Goal: Information Seeking & Learning: Learn about a topic

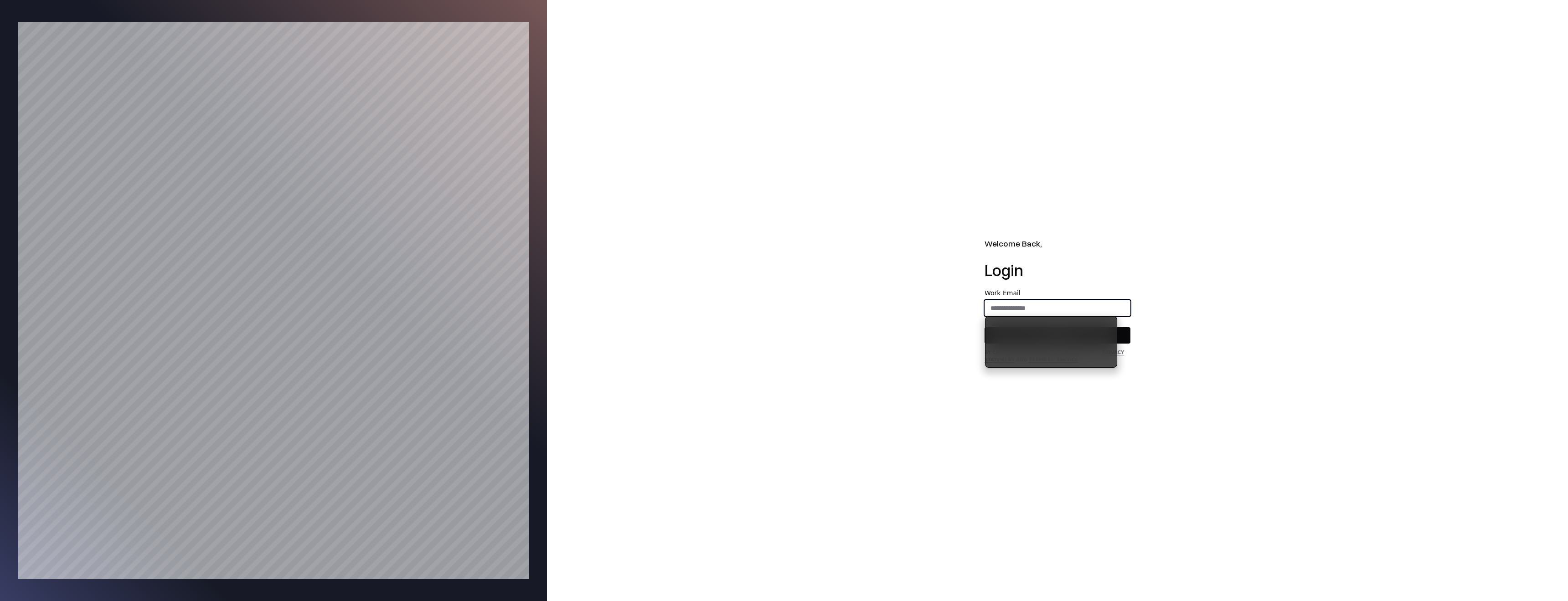
type input "**********"
click at [1080, 333] on button "Continue" at bounding box center [1056, 335] width 146 height 16
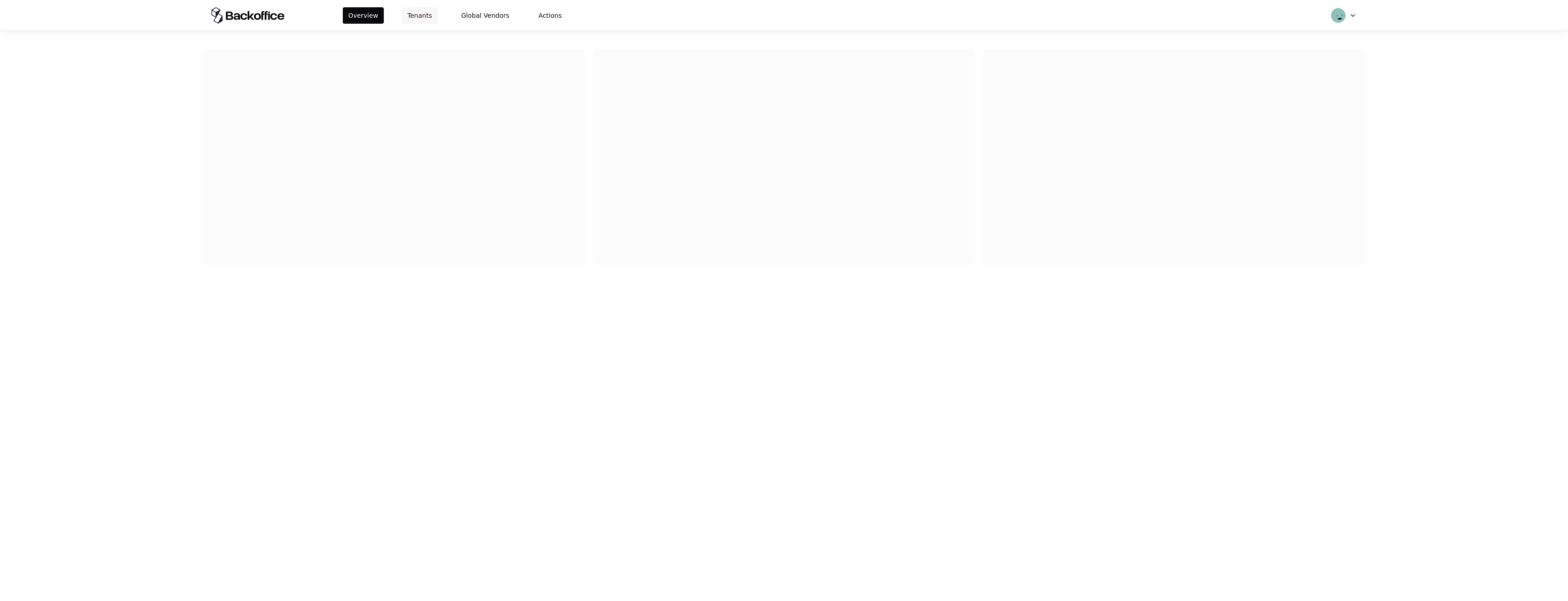
click at [424, 17] on button "Tenants" at bounding box center [419, 15] width 35 height 16
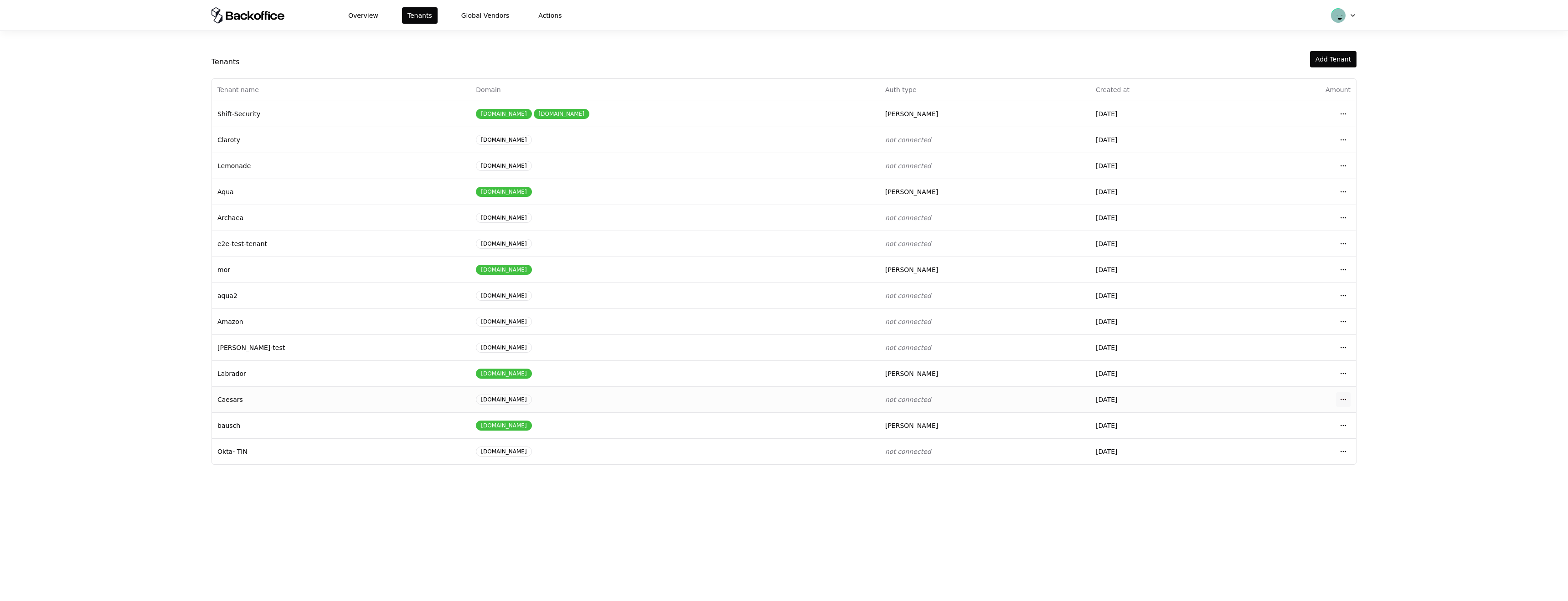
click at [1347, 400] on html "Overview Tenants Global Vendors Actions Tenants Add Tenant Tenant name Domain A…" at bounding box center [784, 300] width 1568 height 601
click at [1282, 472] on div "Login to tenant" at bounding box center [1302, 475] width 103 height 18
click at [1345, 396] on button "Open menu" at bounding box center [1343, 399] width 14 height 14
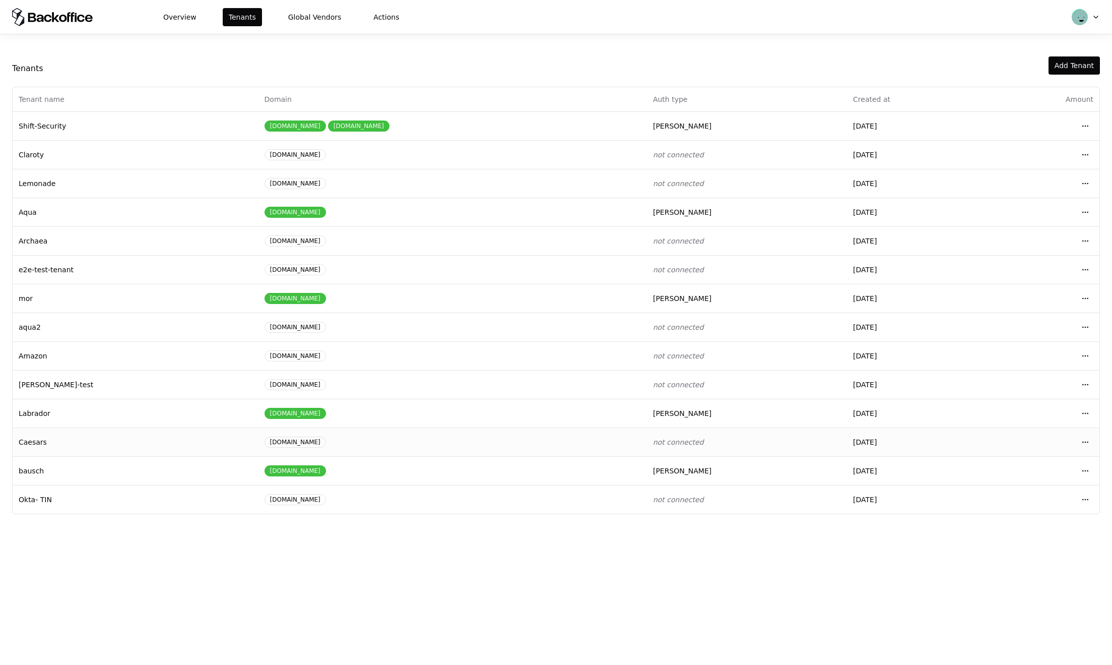
click at [1076, 441] on td "Open menu" at bounding box center [1043, 441] width 113 height 29
click at [1082, 441] on button "Open menu" at bounding box center [1085, 442] width 16 height 16
click at [1083, 448] on button "Open menu" at bounding box center [1085, 442] width 16 height 16
click at [1085, 438] on button "Open menu" at bounding box center [1085, 442] width 16 height 16
click at [1083, 439] on button "Open menu" at bounding box center [1085, 442] width 16 height 16
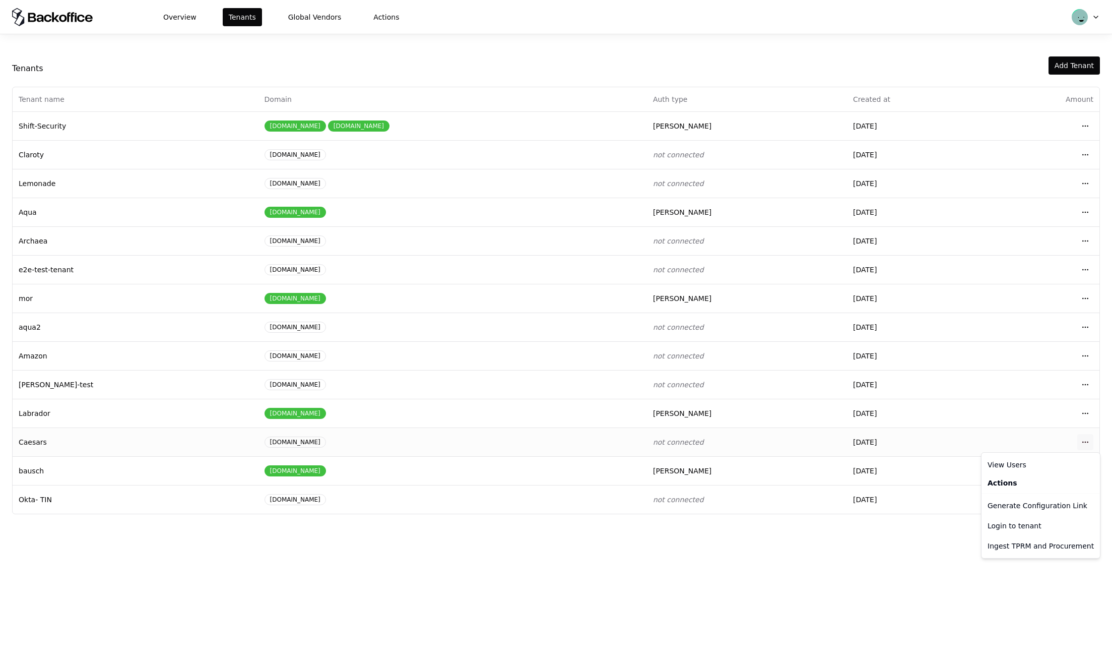
click at [1081, 441] on html "Overview Tenants Global Vendors Actions Tenants Add Tenant Tenant name Domain A…" at bounding box center [556, 332] width 1112 height 665
click at [1017, 523] on div "Login to tenant" at bounding box center [1041, 526] width 114 height 20
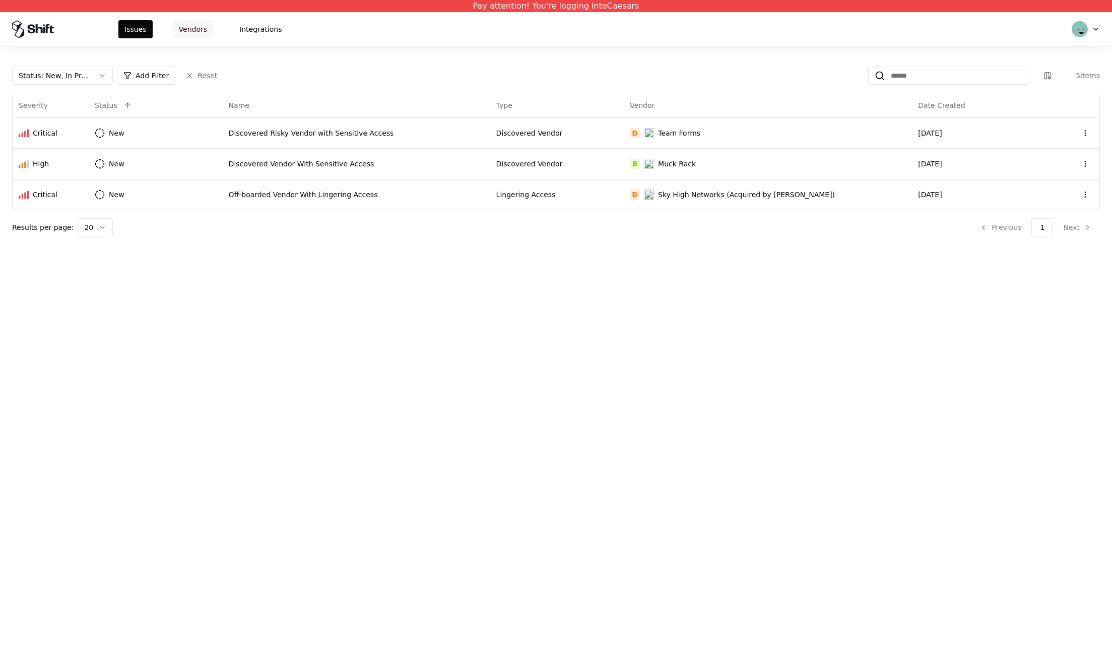
click at [194, 23] on button "Vendors" at bounding box center [193, 29] width 40 height 18
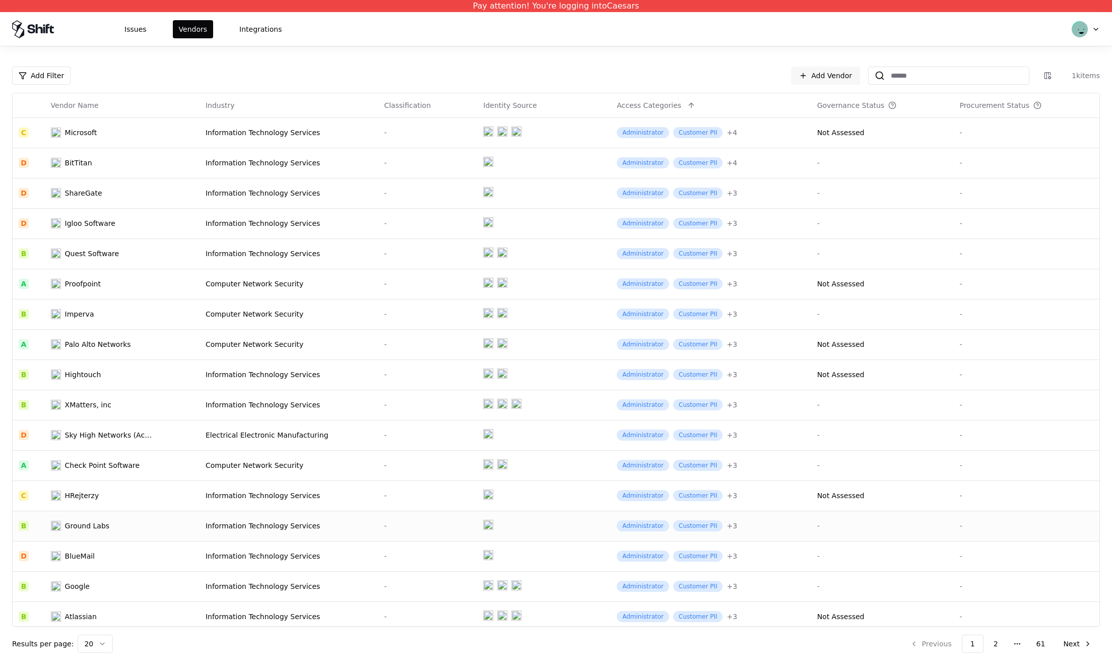
click at [778, 531] on td "Administrator Customer PII + 3" at bounding box center [711, 525] width 200 height 30
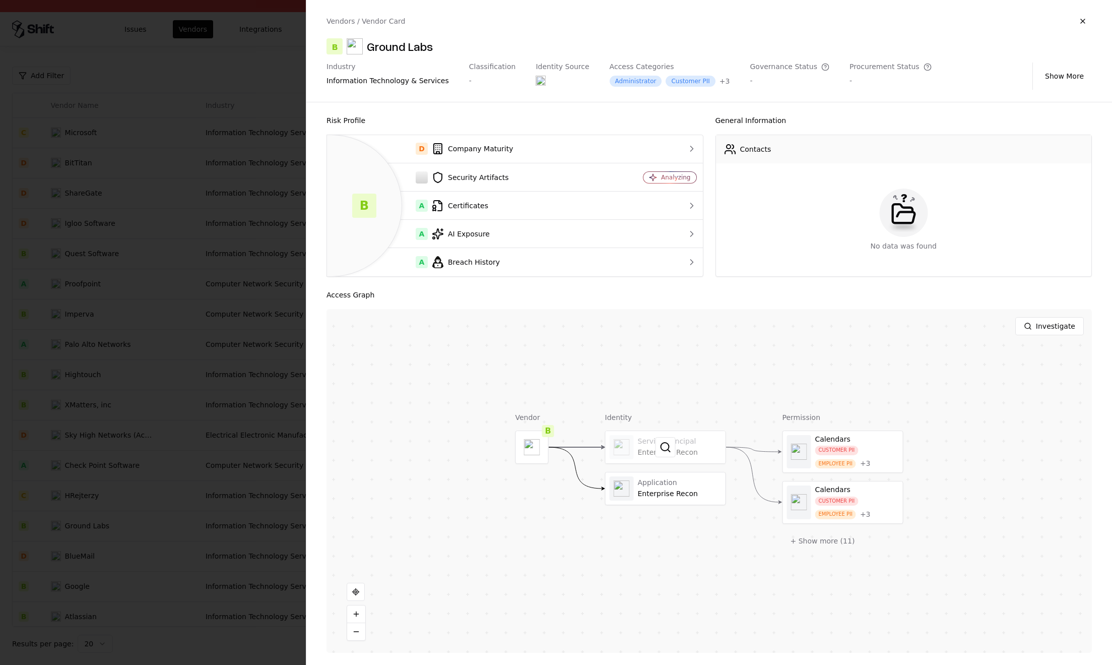
click at [683, 444] on div at bounding box center [666, 447] width 120 height 32
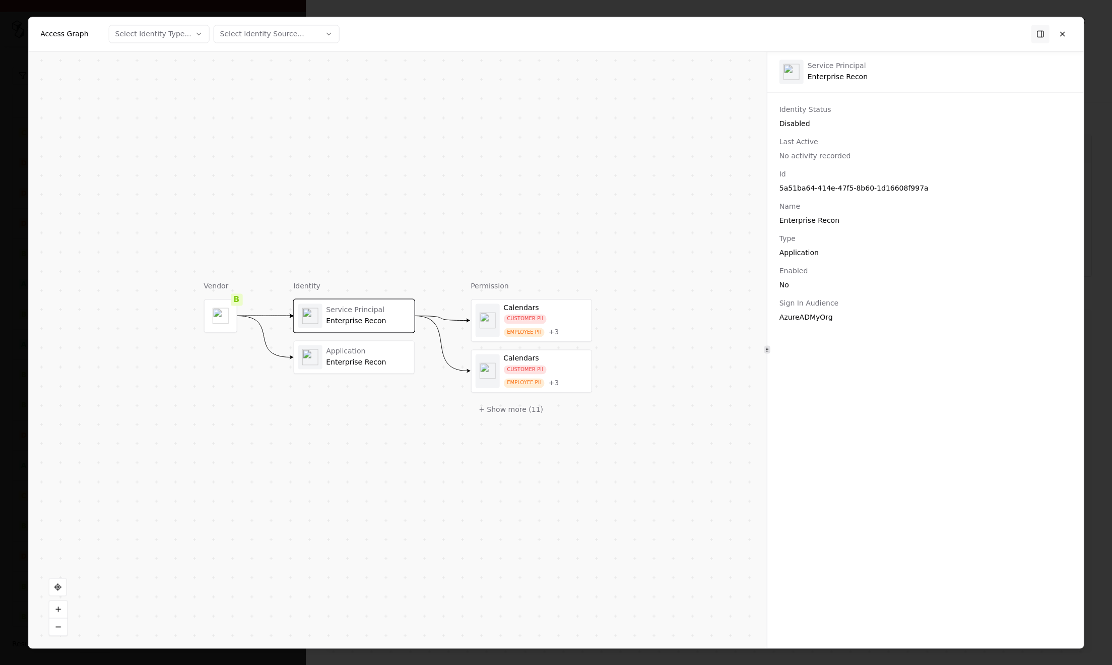
click at [529, 309] on div "Calendars" at bounding box center [545, 307] width 84 height 9
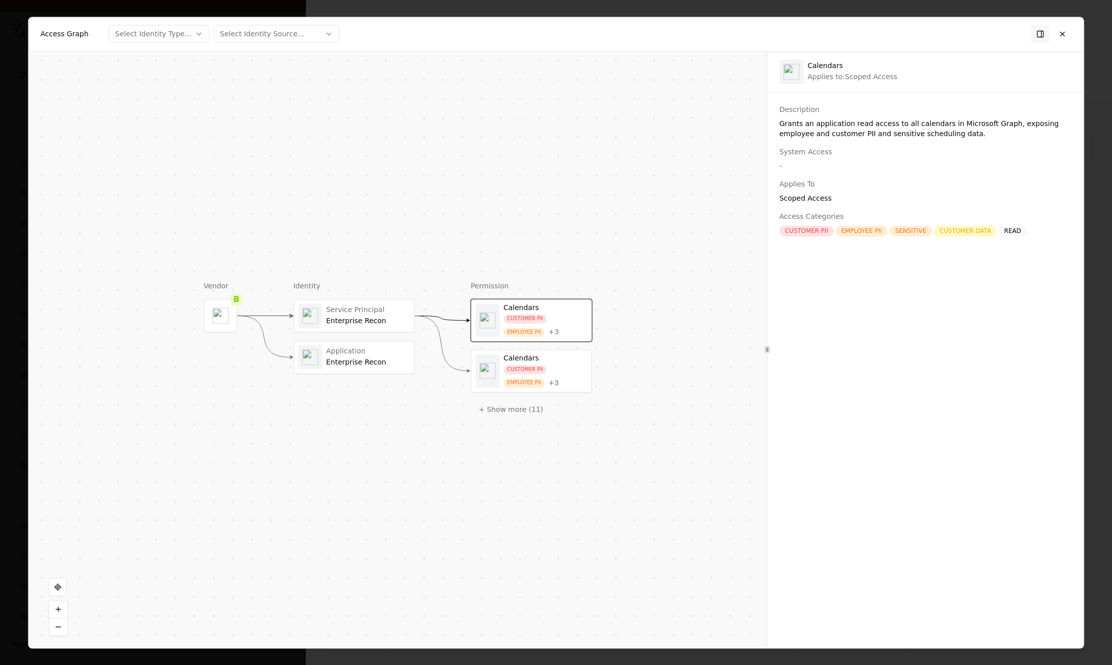
click at [361, 317] on div "Enterprise Recon" at bounding box center [368, 320] width 84 height 9
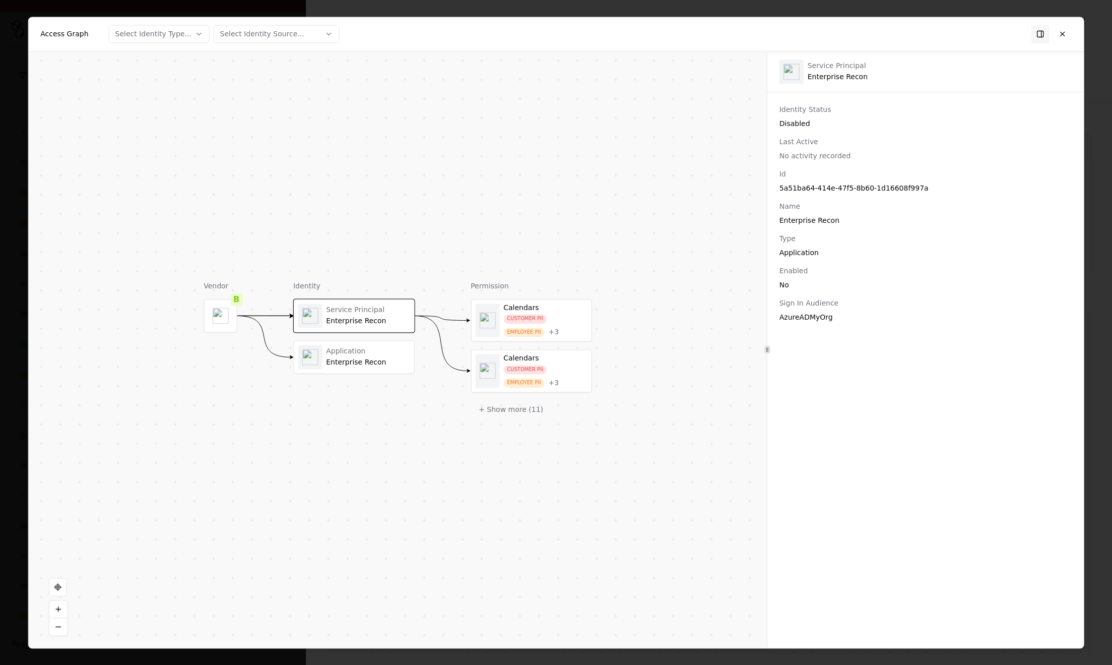
click at [22, 359] on div at bounding box center [556, 332] width 1112 height 665
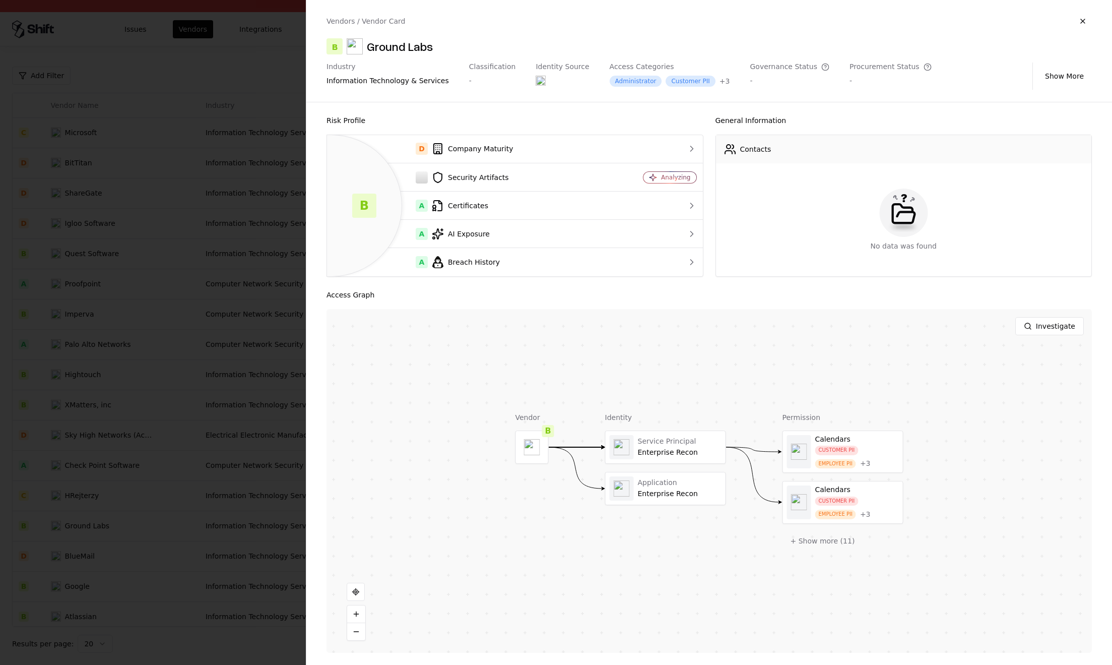
click at [222, 487] on div at bounding box center [556, 332] width 1112 height 665
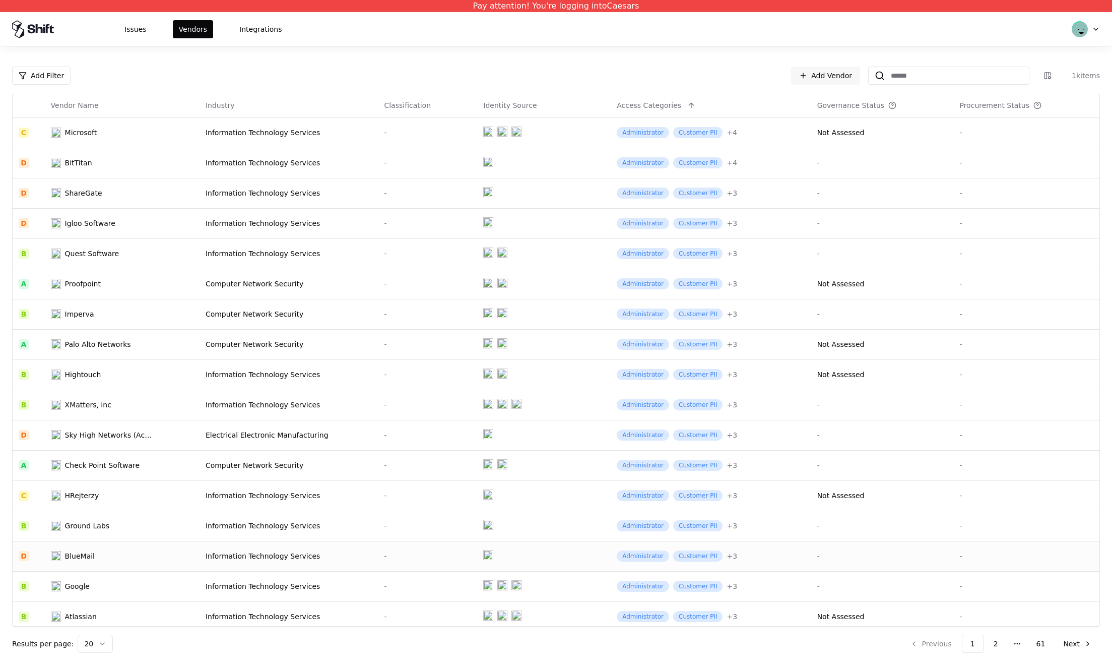
click at [277, 557] on div "Information Technology Services" at bounding box center [289, 556] width 167 height 10
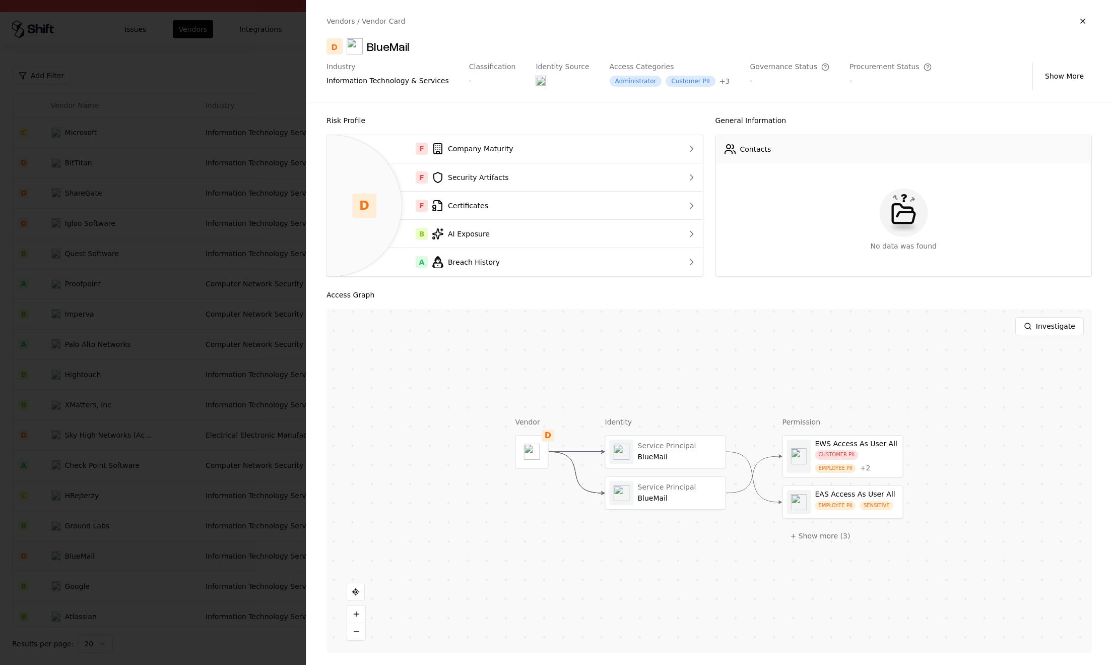
click at [124, 468] on div at bounding box center [556, 332] width 1112 height 665
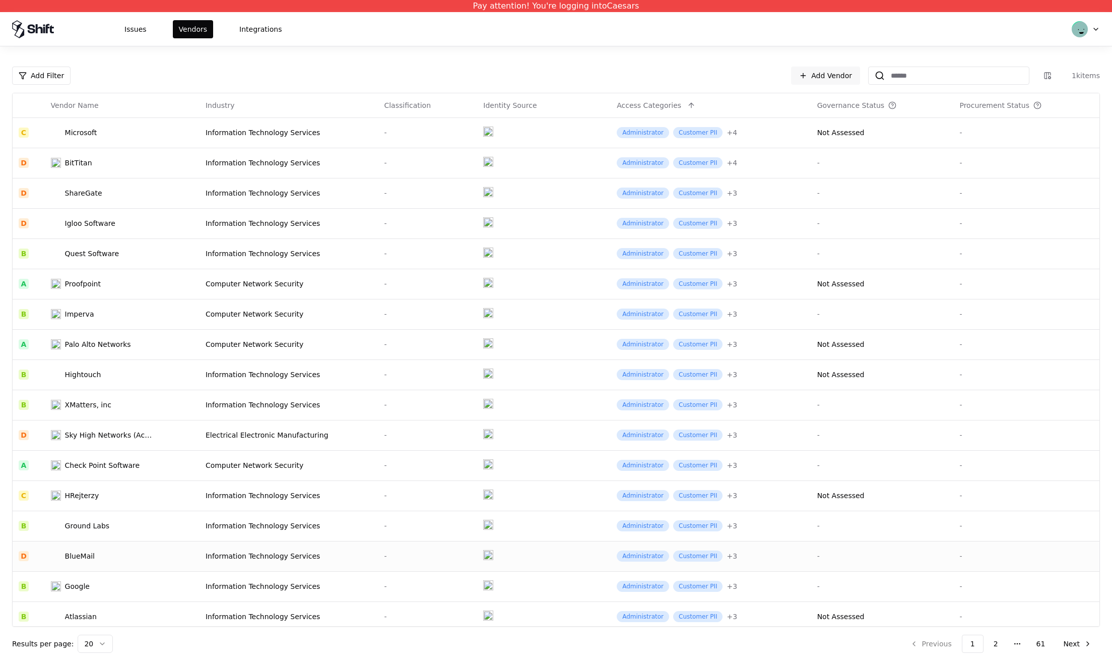
scroll to position [96, 0]
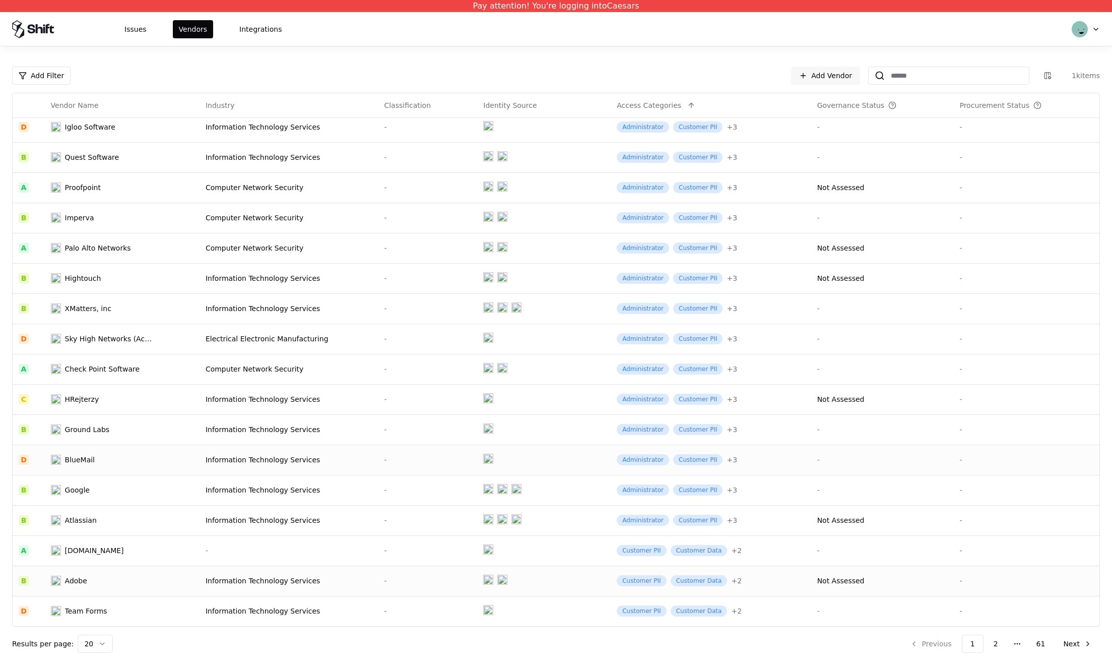
click at [379, 573] on td "-" at bounding box center [427, 580] width 99 height 30
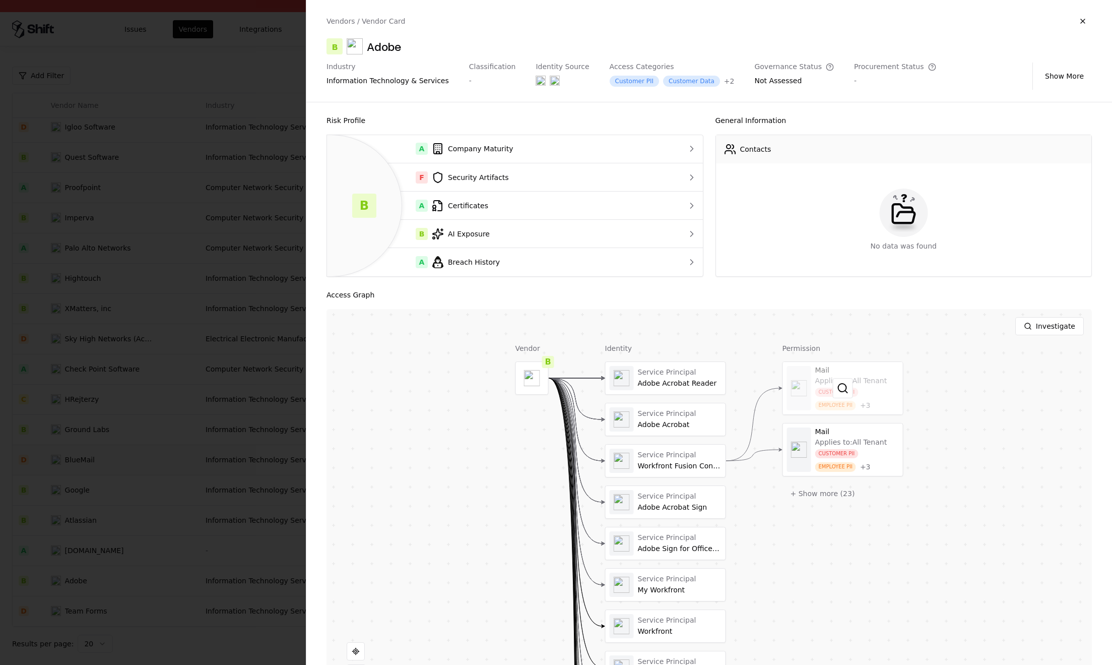
click at [870, 381] on div at bounding box center [843, 388] width 120 height 52
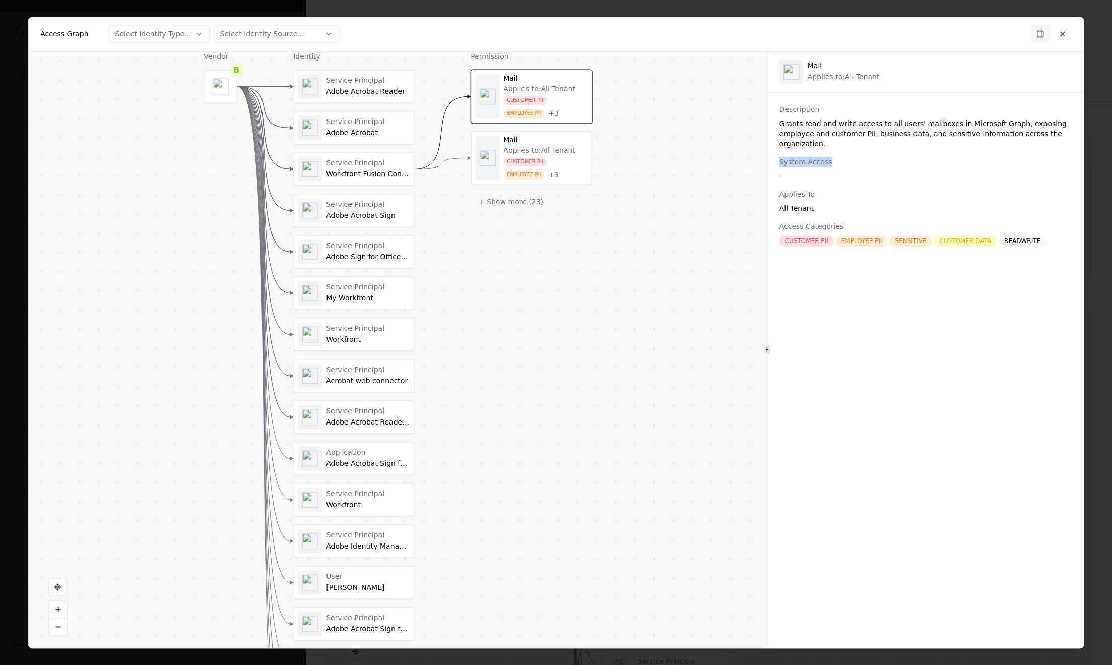
drag, startPoint x: 832, startPoint y: 162, endPoint x: 781, endPoint y: 162, distance: 51.4
click at [781, 162] on div "System Access" at bounding box center [926, 162] width 292 height 10
click at [896, 360] on div "Description Grants read and write access to all users' mailboxes in Microsoft G…" at bounding box center [925, 369] width 316 height 531
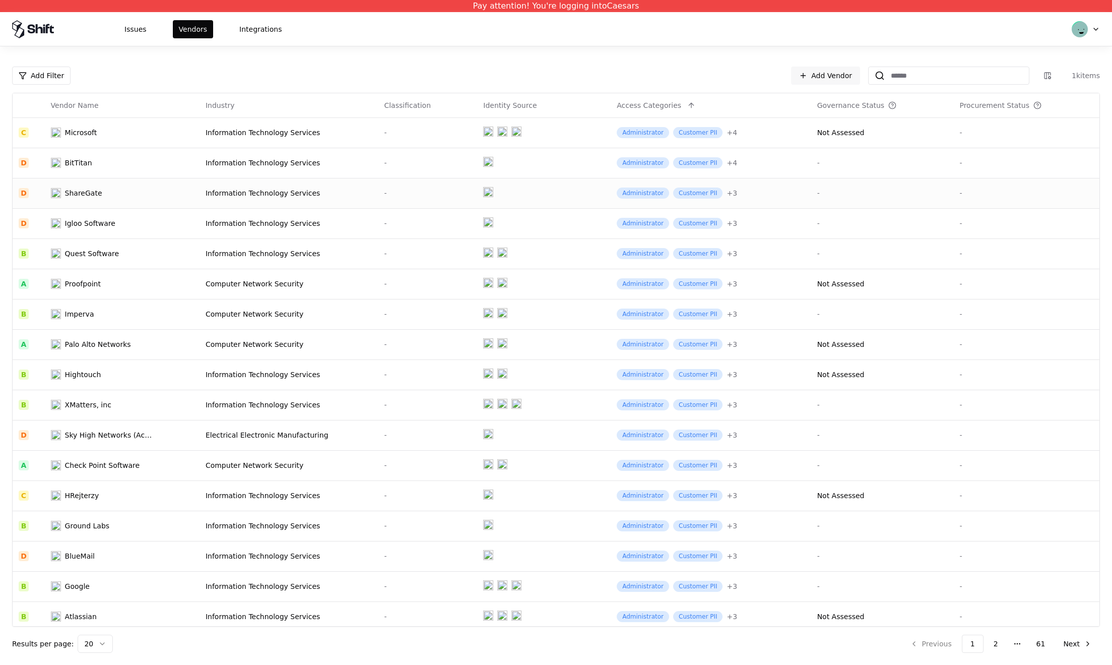
click at [535, 182] on td at bounding box center [544, 193] width 134 height 30
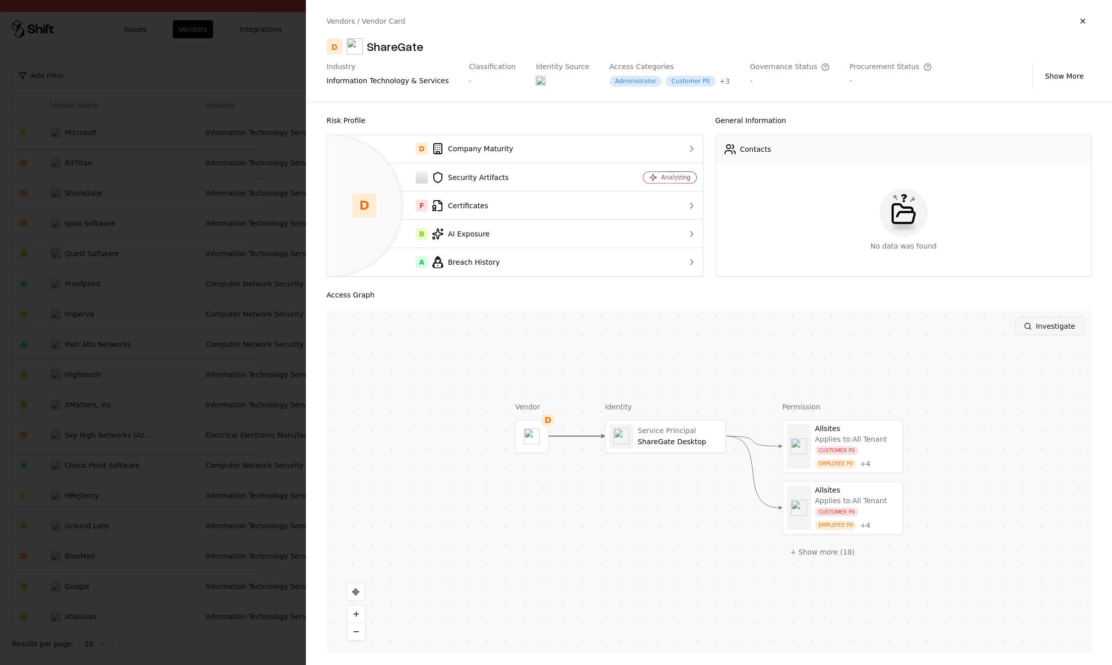
click at [1036, 327] on button "Investigate" at bounding box center [1049, 326] width 69 height 18
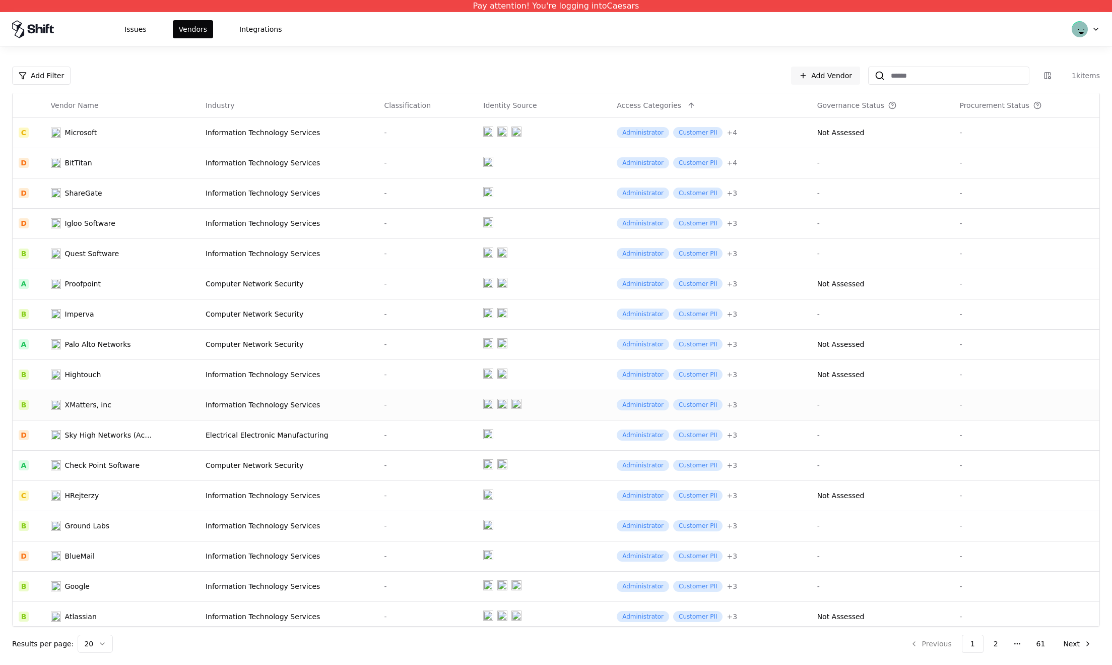
click at [550, 407] on td at bounding box center [544, 405] width 134 height 30
click at [547, 492] on td at bounding box center [544, 495] width 134 height 30
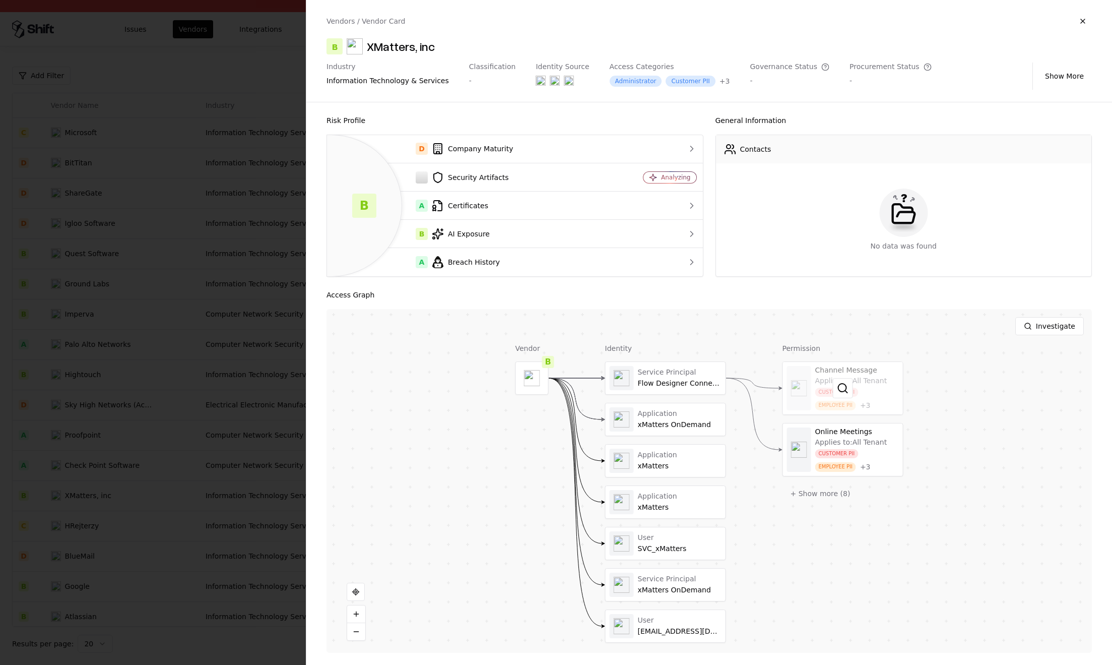
click at [869, 385] on div at bounding box center [843, 388] width 120 height 52
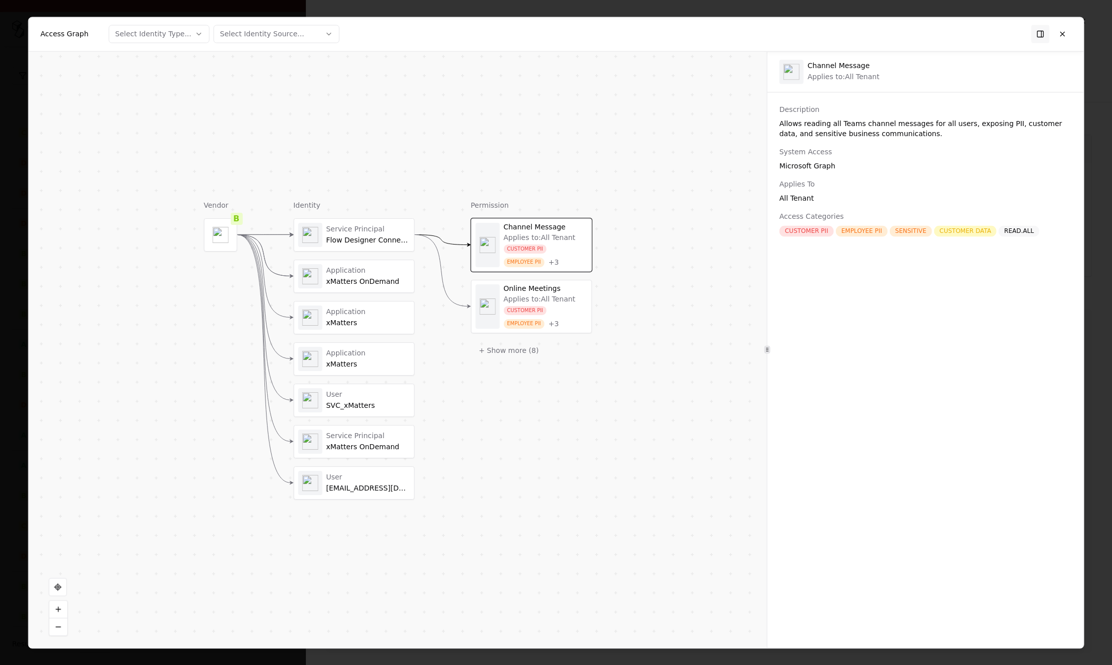
click at [550, 300] on div "Applies to: All Tenant" at bounding box center [539, 299] width 72 height 9
click at [562, 253] on div "CUSTOMER PII EMPLOYEE PII + 3" at bounding box center [545, 255] width 84 height 23
click at [552, 302] on div "Applies to: All Tenant" at bounding box center [539, 299] width 72 height 9
click at [545, 258] on div "CUSTOMER PII EMPLOYEE PII + 3" at bounding box center [545, 255] width 84 height 23
click at [544, 313] on div "CUSTOMER PII" at bounding box center [524, 310] width 43 height 10
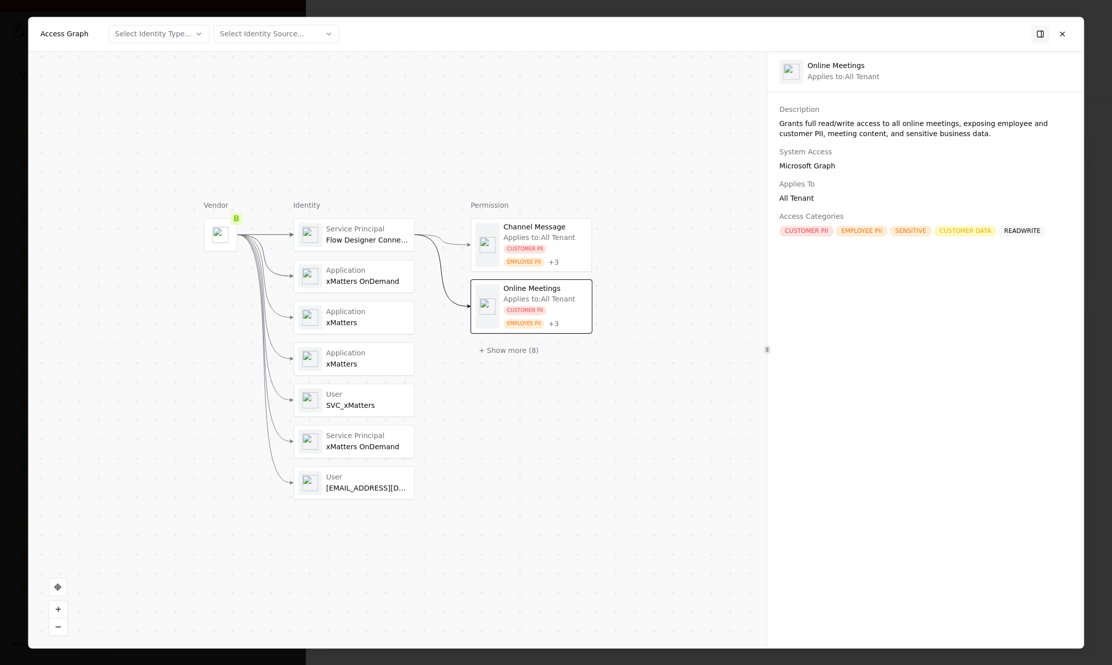
click at [360, 269] on div "Application" at bounding box center [368, 270] width 84 height 9
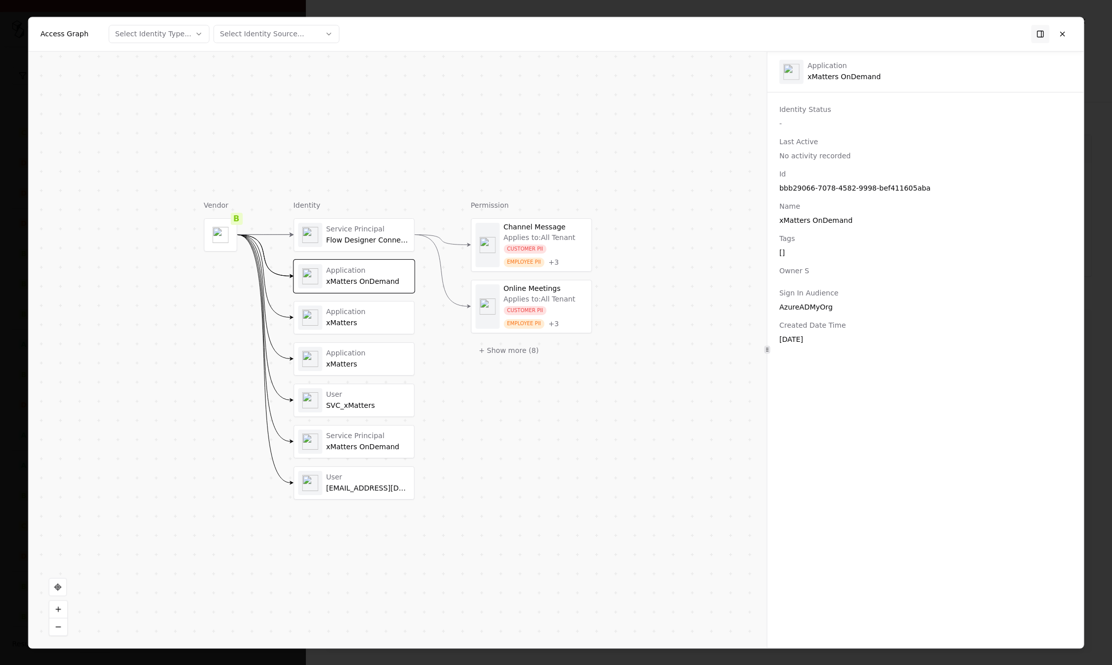
click at [367, 238] on div "Flow Designer Connector" at bounding box center [368, 239] width 84 height 9
